Goal: Transaction & Acquisition: Purchase product/service

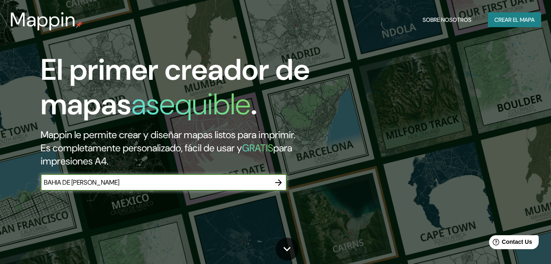
type input "BAHIA DE [PERSON_NAME]"
drag, startPoint x: 273, startPoint y: 183, endPoint x: 298, endPoint y: 160, distance: 33.4
click at [274, 183] on button "button" at bounding box center [279, 182] width 16 height 16
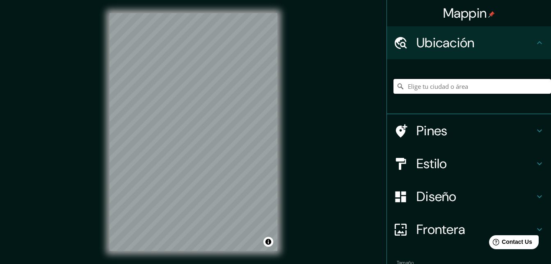
click at [439, 80] on input "Elige tu ciudad o área" at bounding box center [473, 86] width 158 height 15
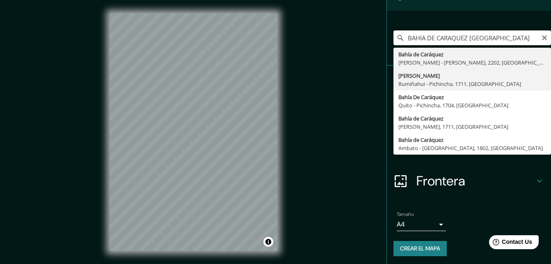
scroll to position [50, 0]
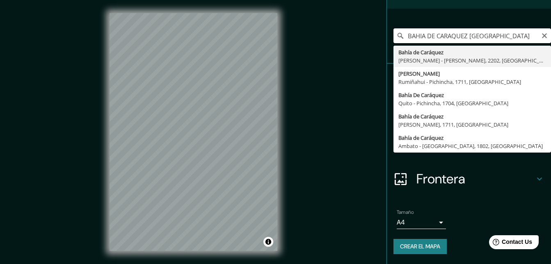
click at [467, 35] on input "BAHIA DE CARAQUEZ [GEOGRAPHIC_DATA]" at bounding box center [473, 35] width 158 height 15
drag, startPoint x: 495, startPoint y: 34, endPoint x: 467, endPoint y: 36, distance: 28.4
click at [467, 36] on input "BAHIA DE CARAQUEZ [GEOGRAPHIC_DATA]" at bounding box center [473, 35] width 158 height 15
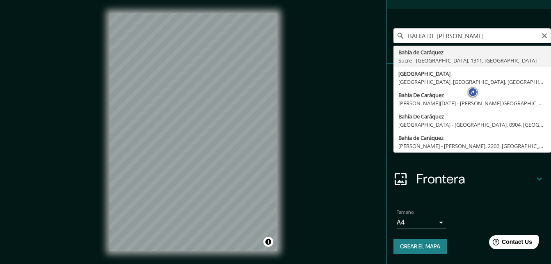
type input "Bahia [PERSON_NAME], [GEOGRAPHIC_DATA] - [GEOGRAPHIC_DATA], 1311, [GEOGRAPHIC_D…"
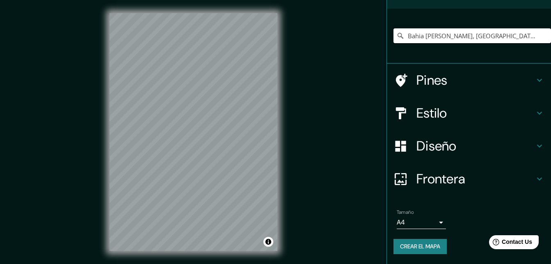
scroll to position [0, 0]
click at [438, 115] on h4 "Estilo" at bounding box center [476, 113] width 118 height 16
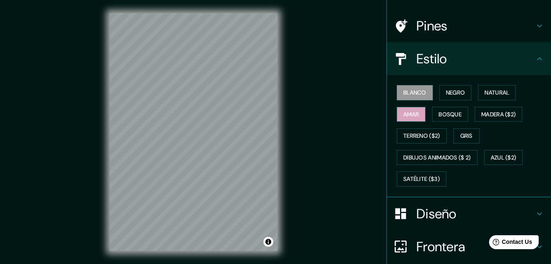
click at [406, 115] on font "Amar" at bounding box center [412, 114] width 16 height 10
click at [454, 96] on font "Negro" at bounding box center [455, 92] width 19 height 10
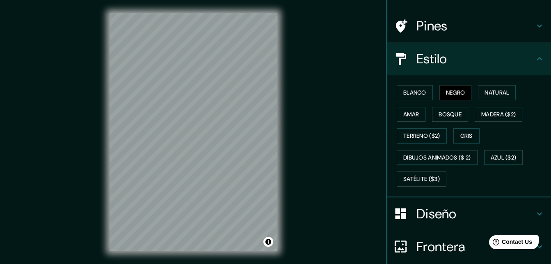
click at [504, 100] on div "Blanco Negro Natural [PERSON_NAME] ($2) Terreno ($2) Gris Dibujos animados ($ 2…" at bounding box center [473, 136] width 158 height 108
click at [504, 96] on font "Natural" at bounding box center [497, 92] width 25 height 10
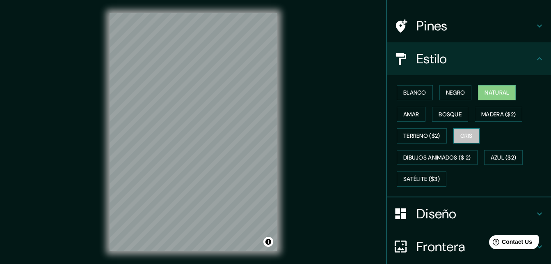
click at [468, 135] on font "Gris" at bounding box center [467, 136] width 12 height 10
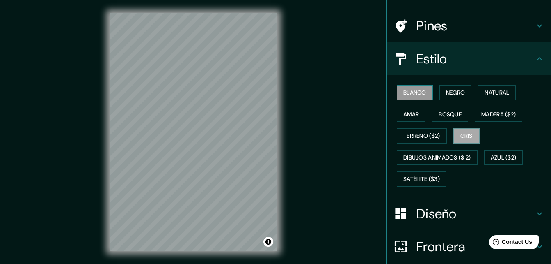
click at [419, 95] on font "Blanco" at bounding box center [415, 92] width 23 height 10
click at [446, 202] on div "Diseño" at bounding box center [469, 213] width 164 height 33
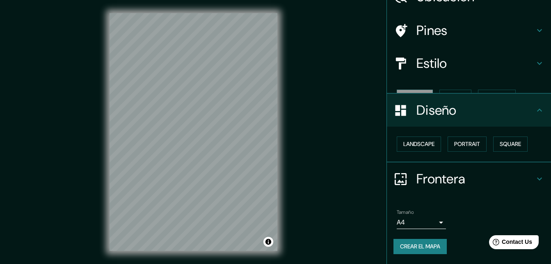
scroll to position [32, 0]
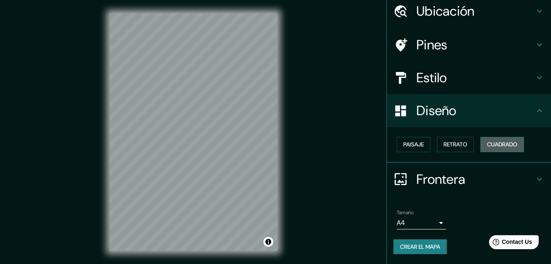
click at [512, 143] on font "Cuadrado" at bounding box center [502, 144] width 30 height 10
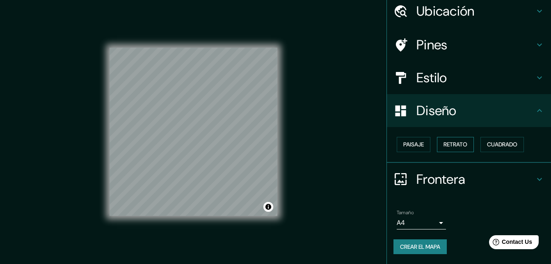
click at [452, 144] on font "Retrato" at bounding box center [456, 144] width 24 height 10
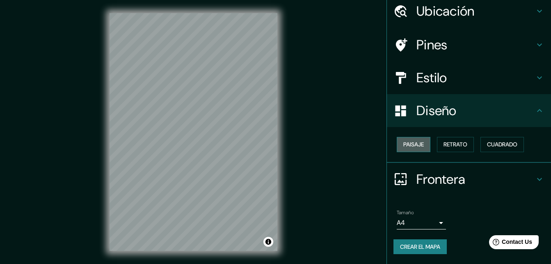
click at [404, 144] on font "Paisaje" at bounding box center [414, 144] width 21 height 10
